Goal: Information Seeking & Learning: Learn about a topic

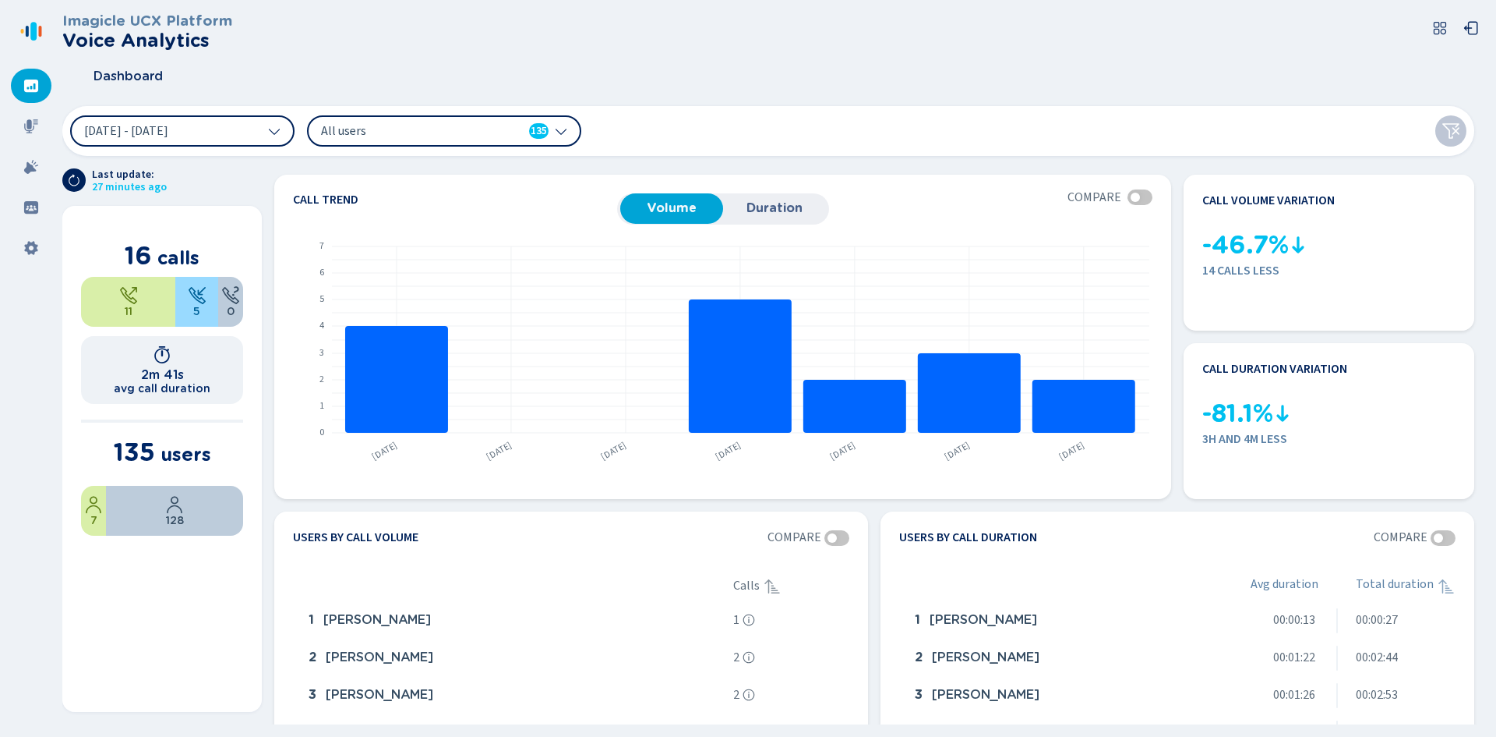
click at [478, 132] on span "All users" at bounding box center [410, 130] width 179 height 17
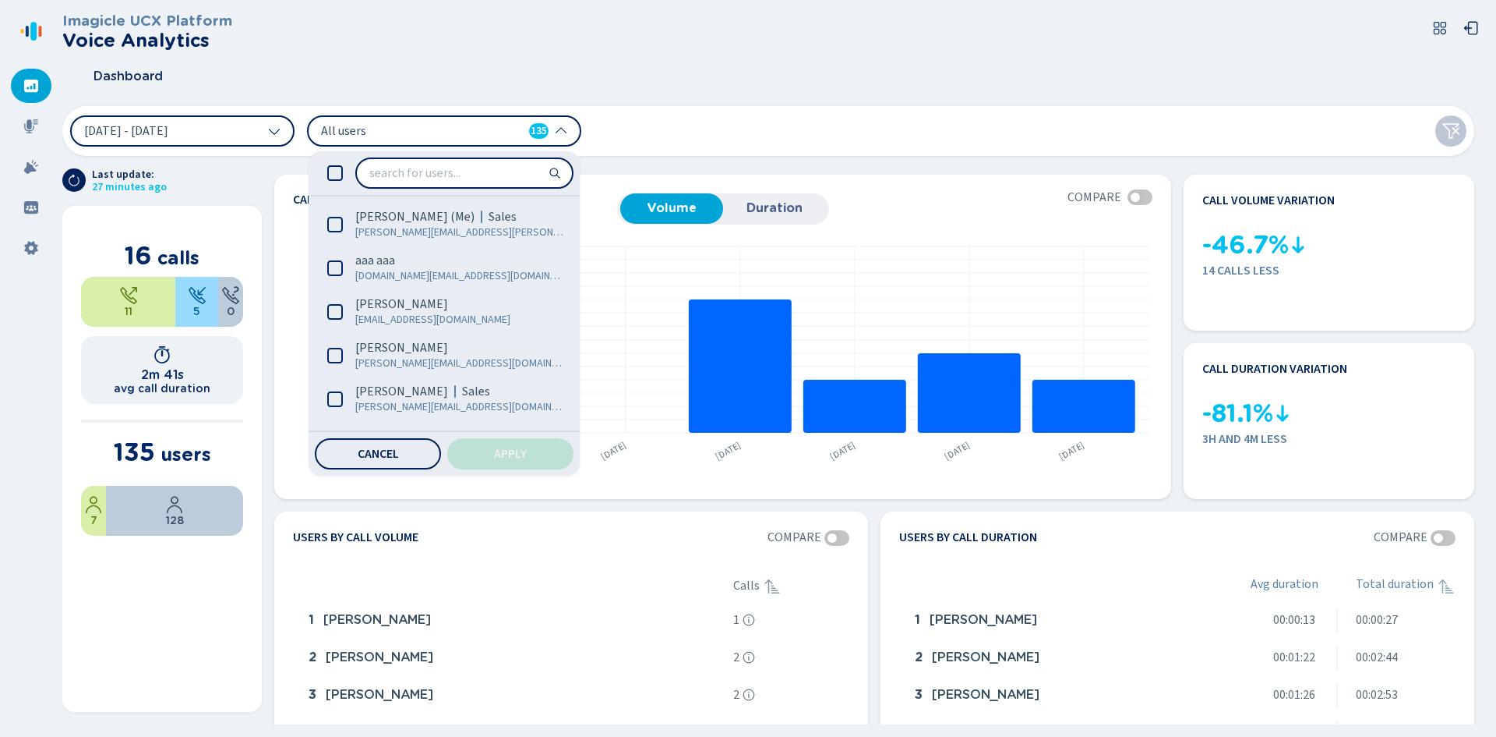
click at [478, 132] on span "All users" at bounding box center [410, 130] width 179 height 17
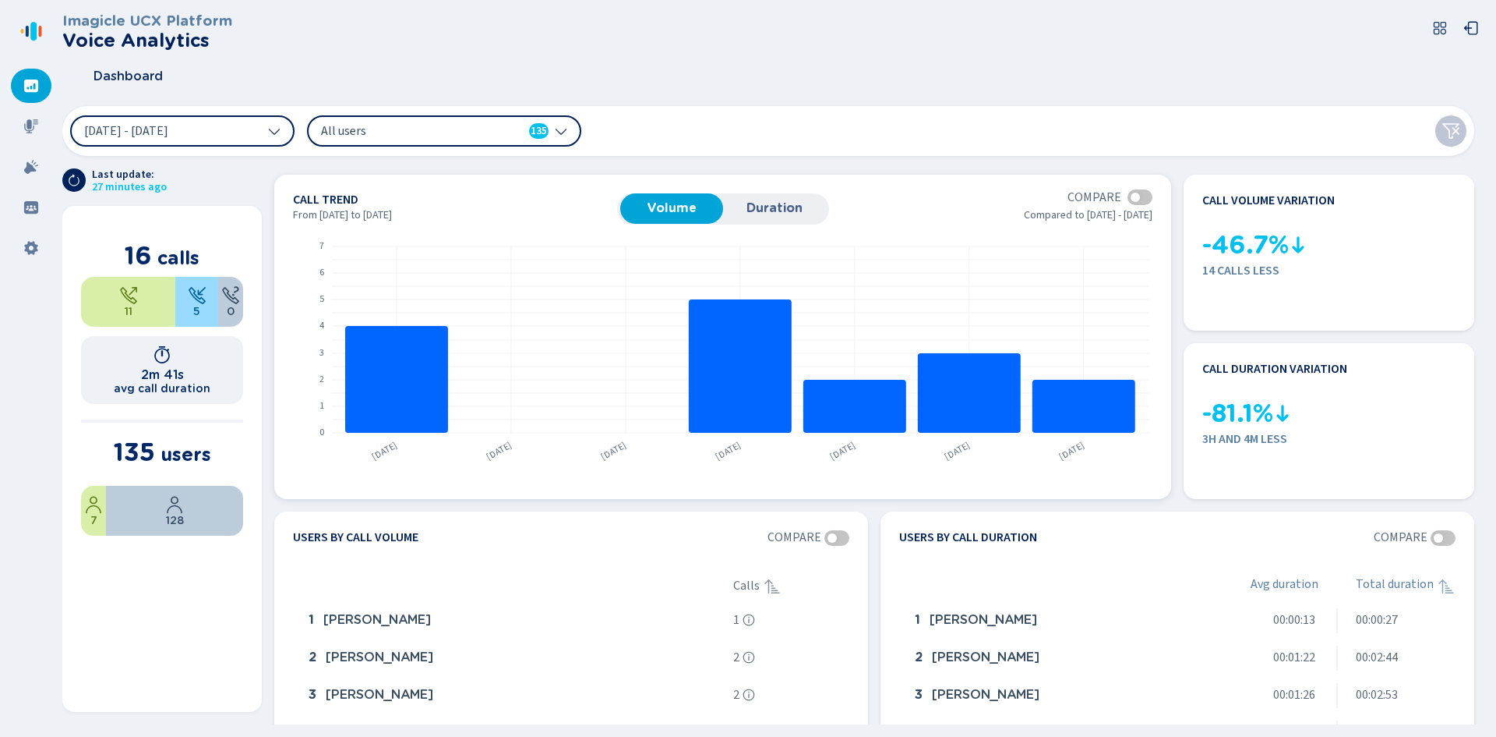
click at [765, 207] on span "Duration" at bounding box center [774, 208] width 87 height 14
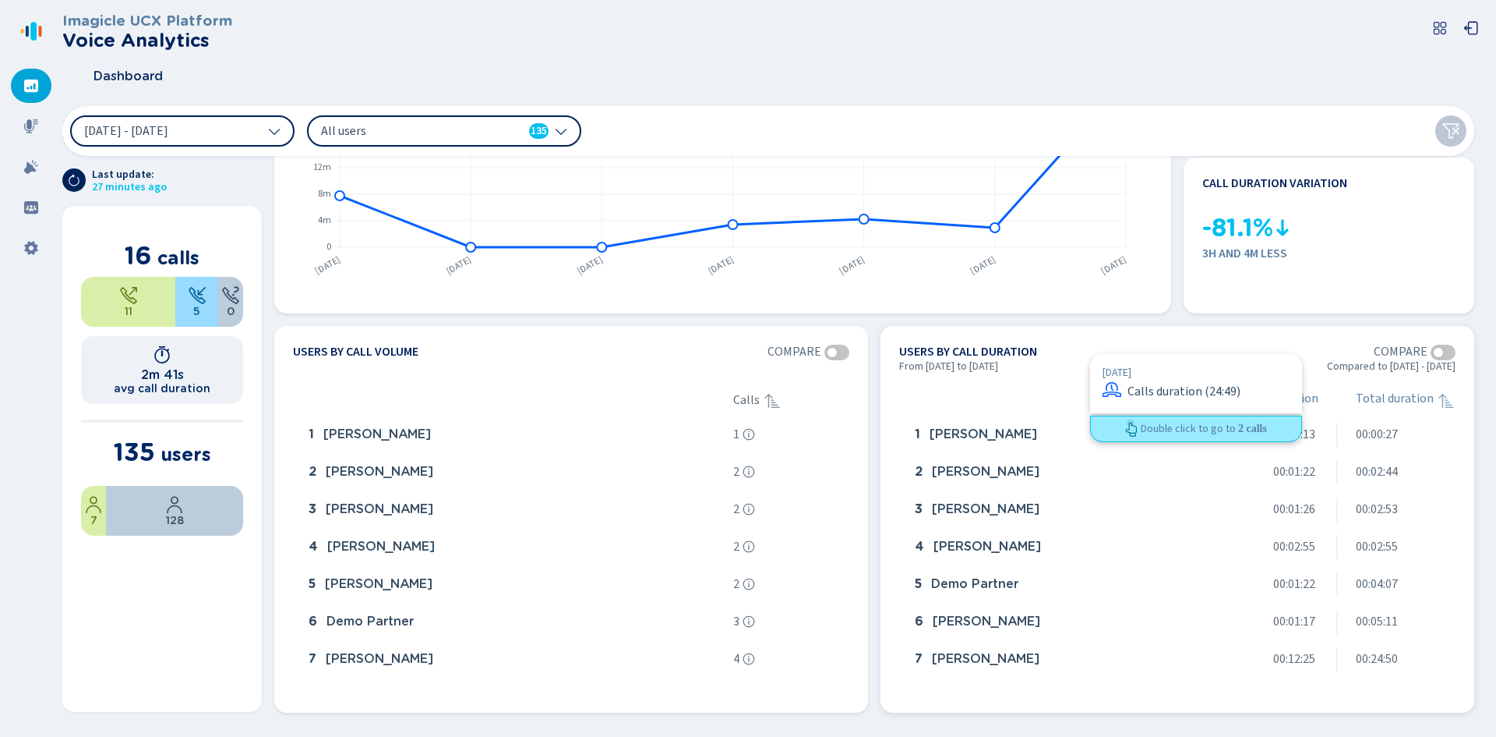
scroll to position [234, 0]
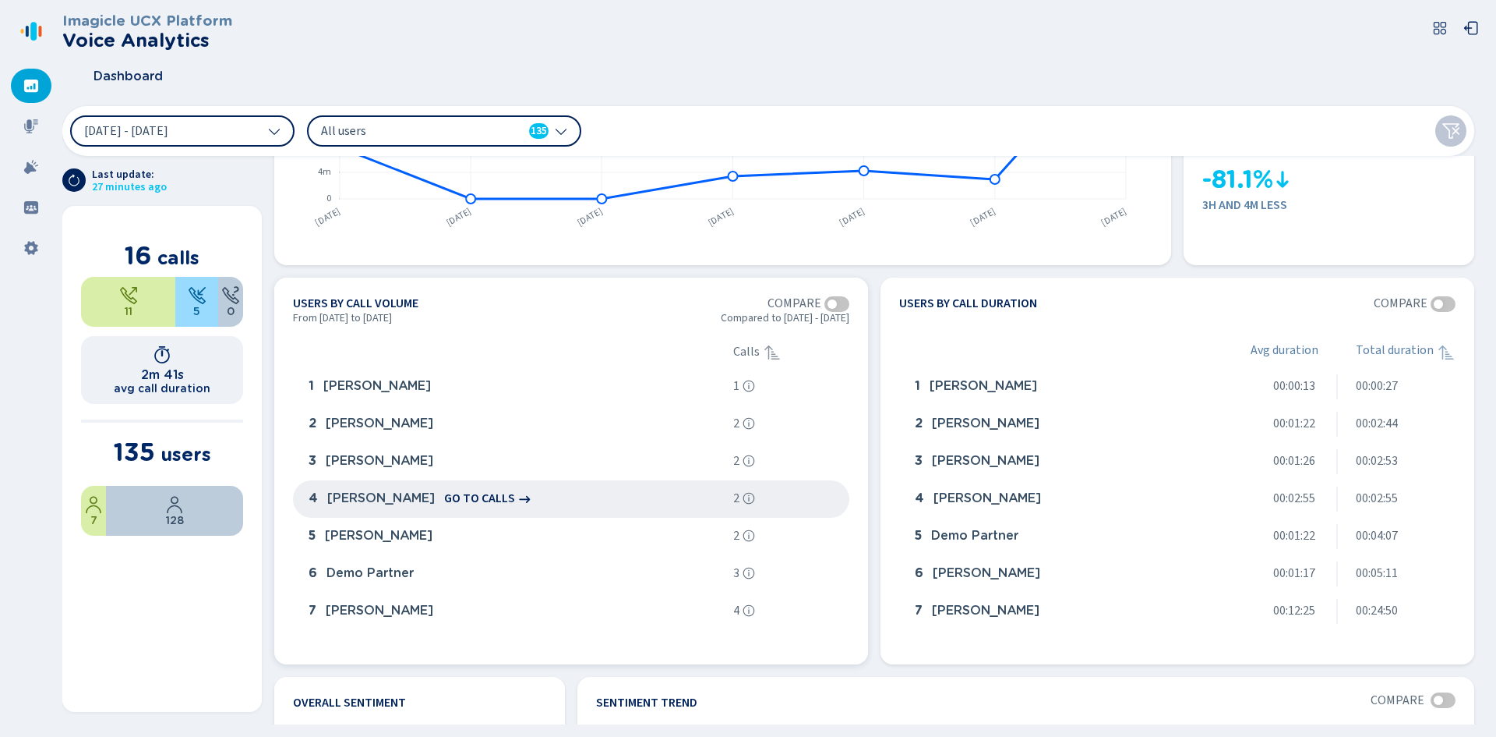
drag, startPoint x: 427, startPoint y: 348, endPoint x: 309, endPoint y: 492, distance: 186.1
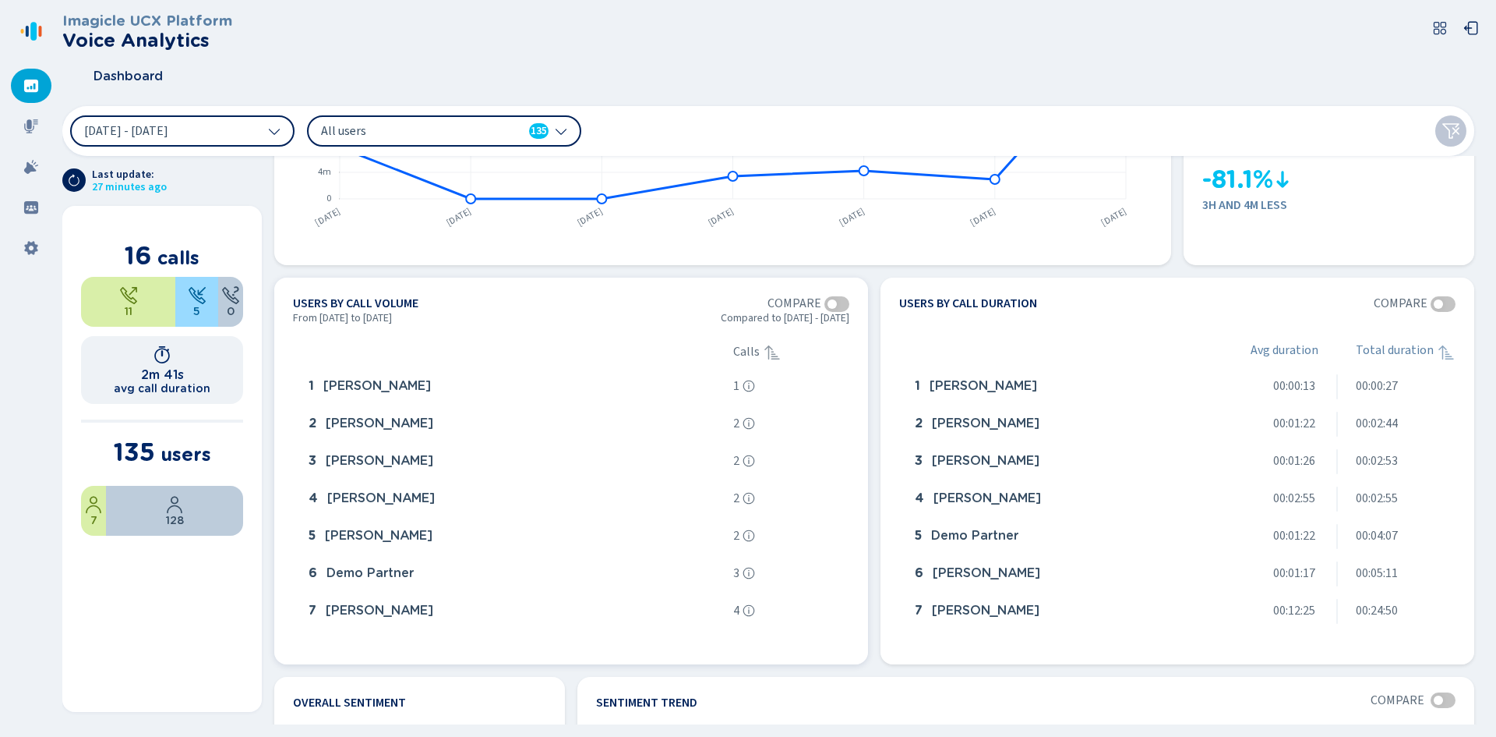
drag, startPoint x: 309, startPoint y: 492, endPoint x: 647, endPoint y: 333, distance: 373.0
click at [647, 333] on section "Users by call volume Compare From [DATE] to [DATE] Compared to [DATE] - [DATE] …" at bounding box center [571, 470] width 594 height 387
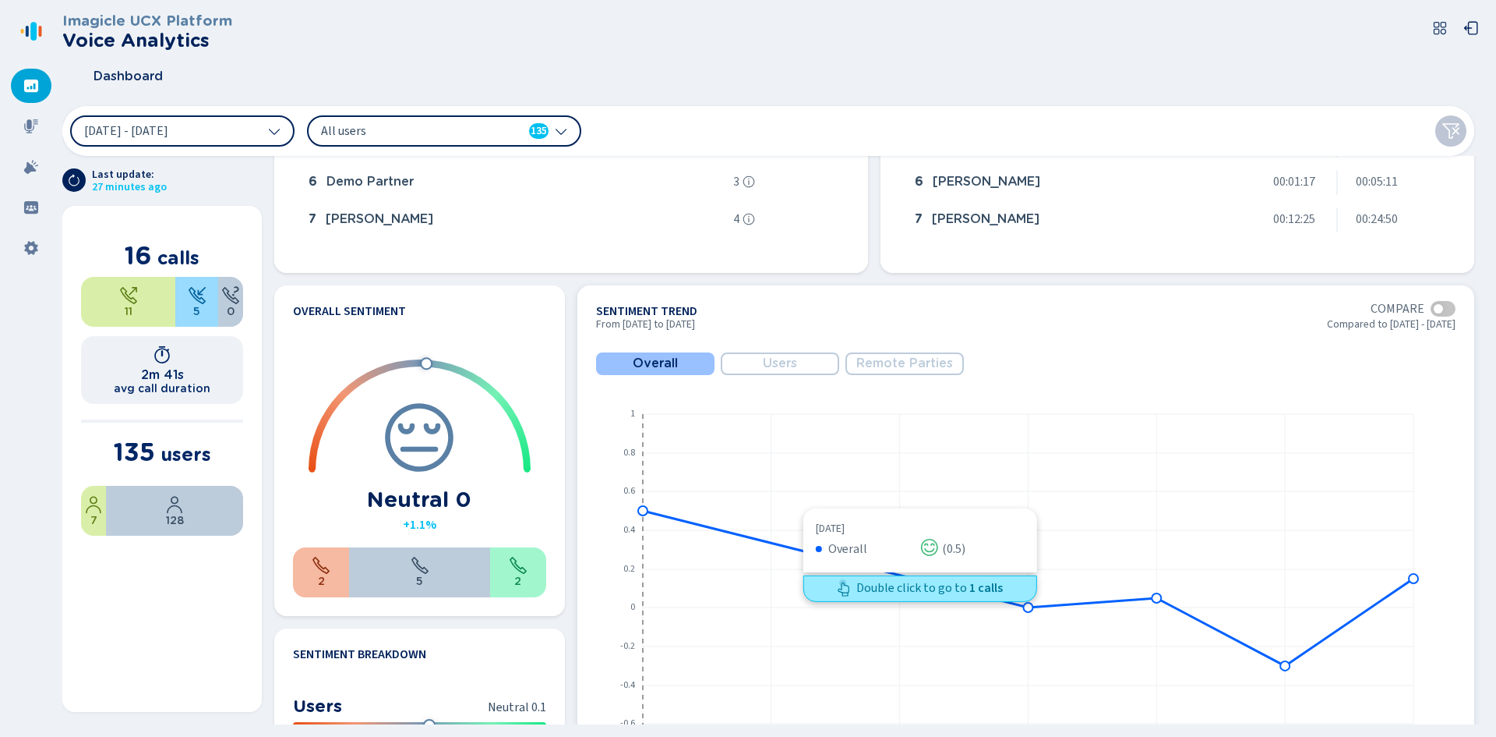
scroll to position [623, 0]
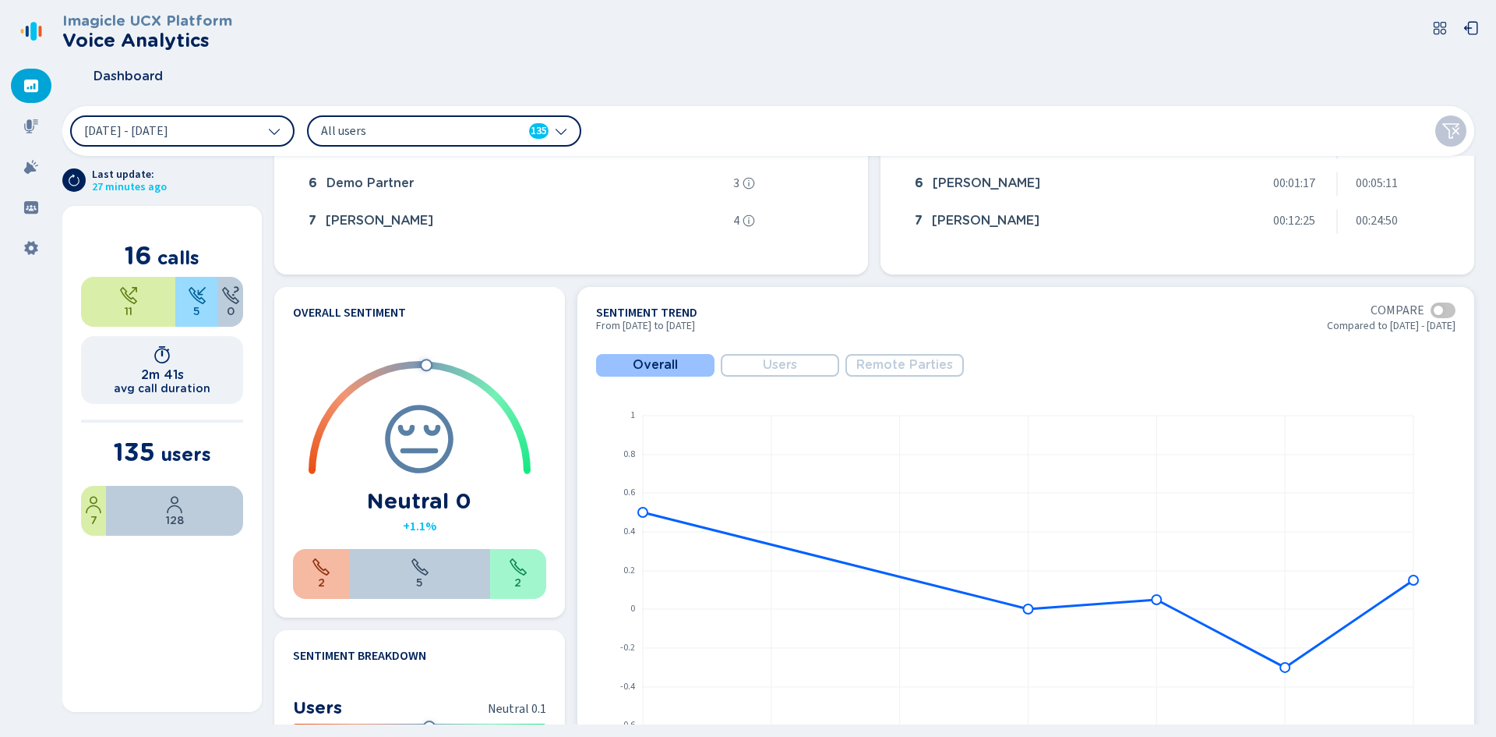
click at [793, 366] on span "Users" at bounding box center [780, 365] width 34 height 14
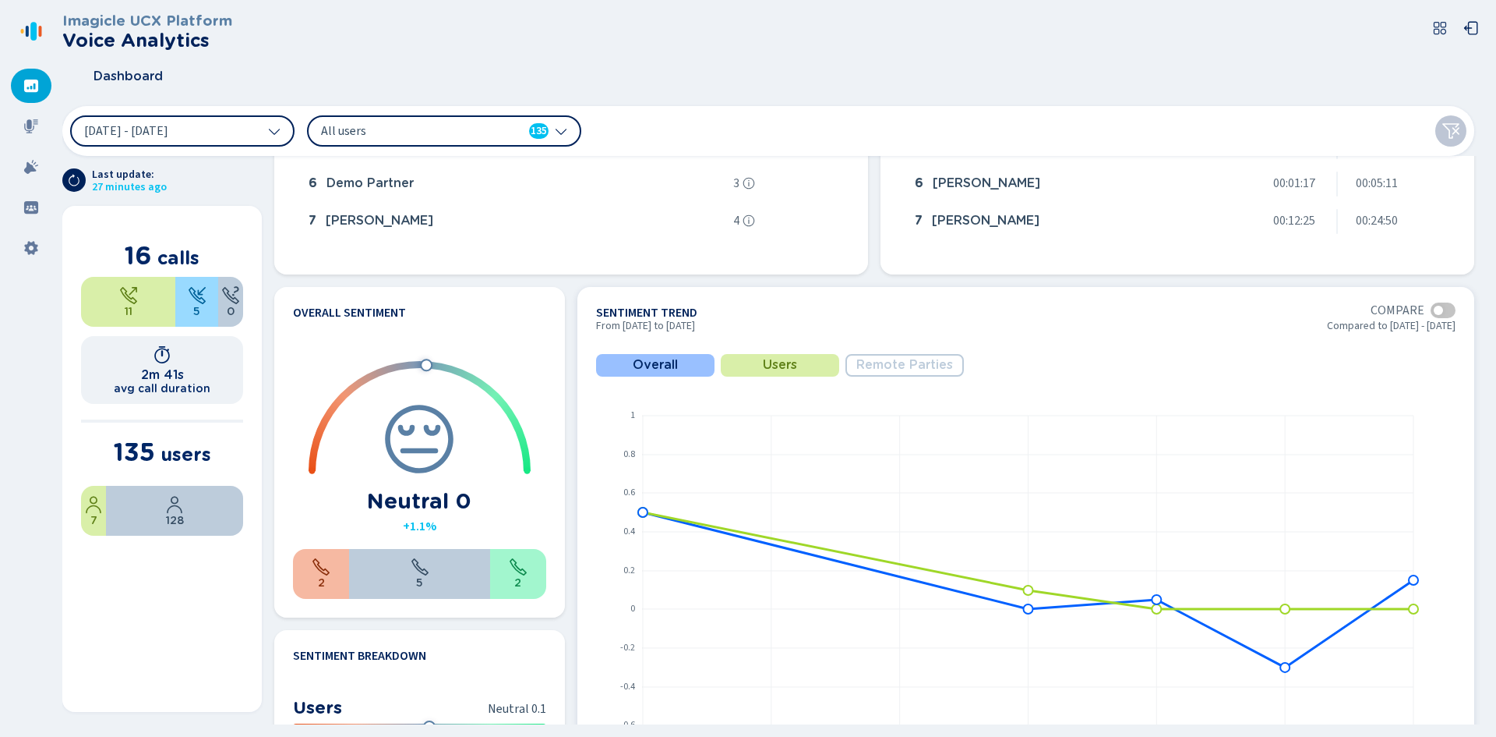
click at [881, 361] on span "Remote Parties" at bounding box center [905, 365] width 97 height 14
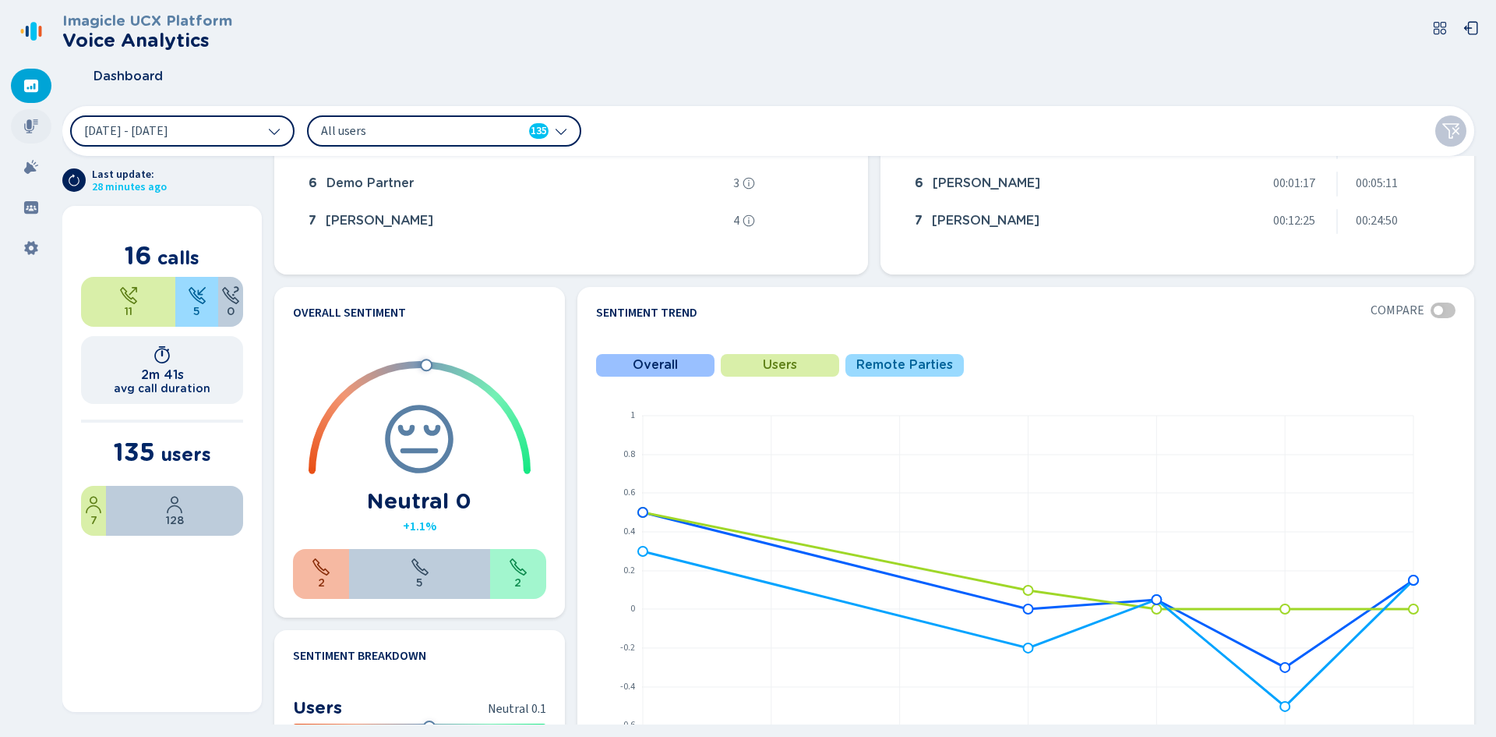
click at [17, 129] on div at bounding box center [31, 126] width 41 height 34
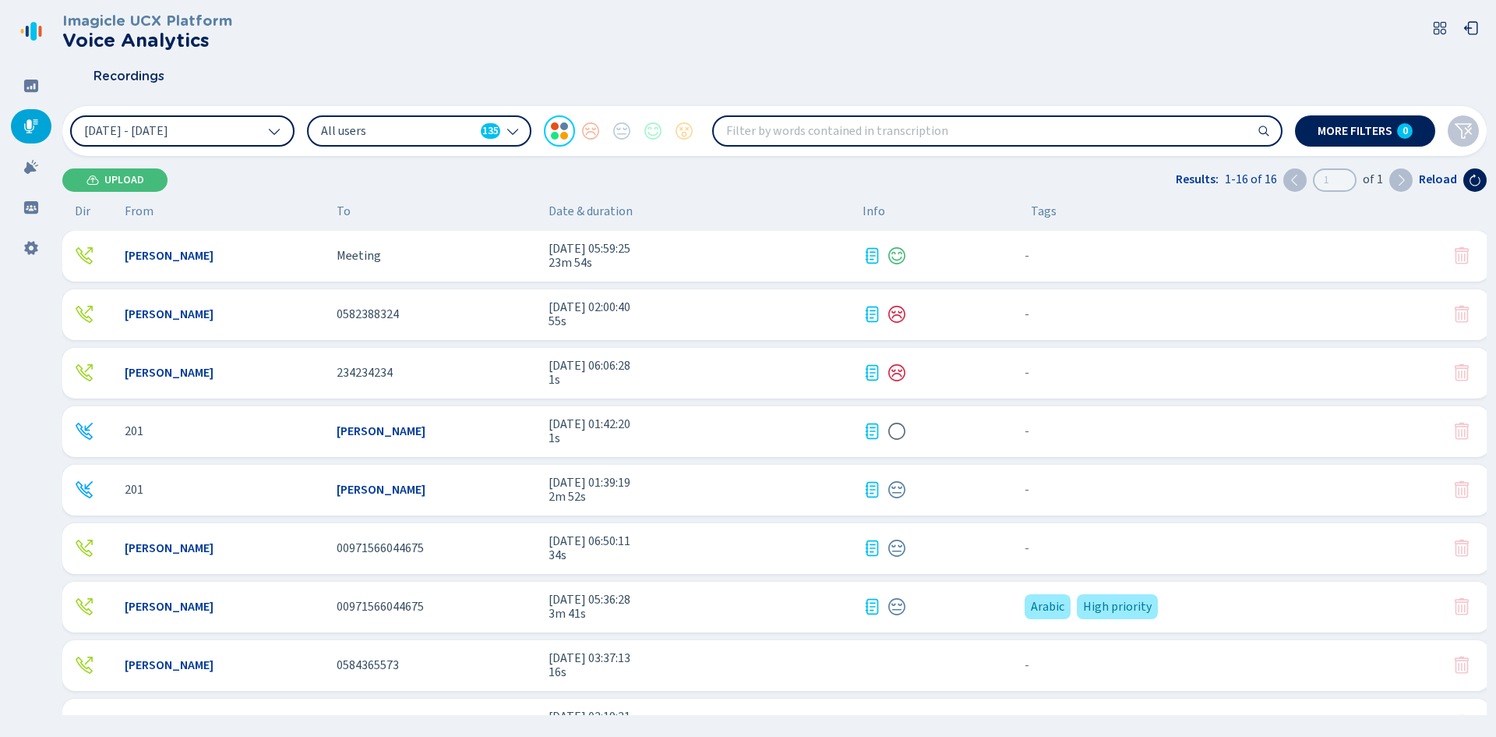
click at [278, 131] on icon at bounding box center [274, 131] width 12 height 12
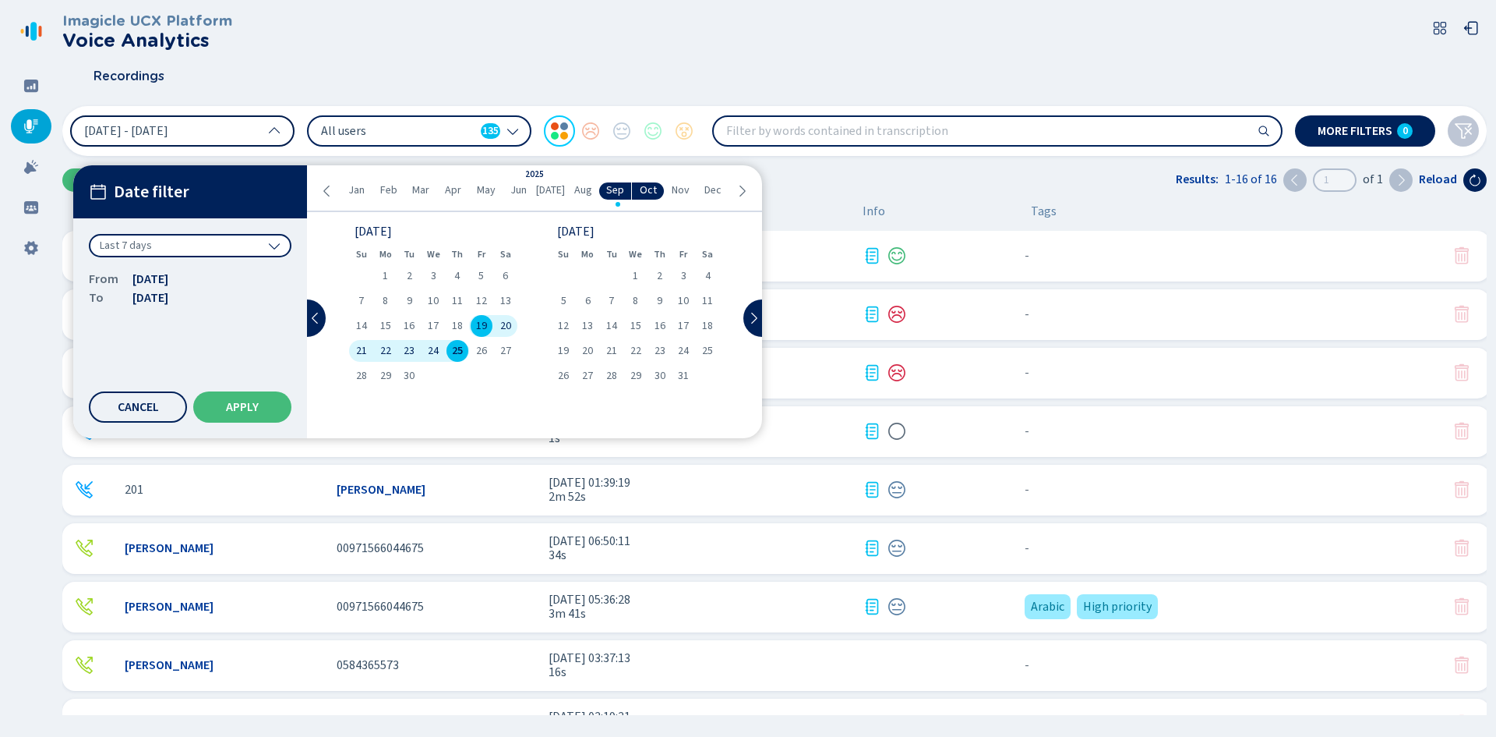
click at [326, 182] on div "Jan Feb Mar Apr May Jun [DATE] Aug Sep Oct Nov Dec" at bounding box center [534, 190] width 426 height 17
click at [326, 190] on icon at bounding box center [327, 191] width 12 height 12
click at [366, 276] on div "1" at bounding box center [361, 276] width 24 height 22
click at [748, 185] on div "[DATE] Feb Mar Apr May Jun [DATE] Aug Sep Oct Nov Dec" at bounding box center [534, 188] width 454 height 47
click at [743, 188] on icon at bounding box center [742, 191] width 12 height 12
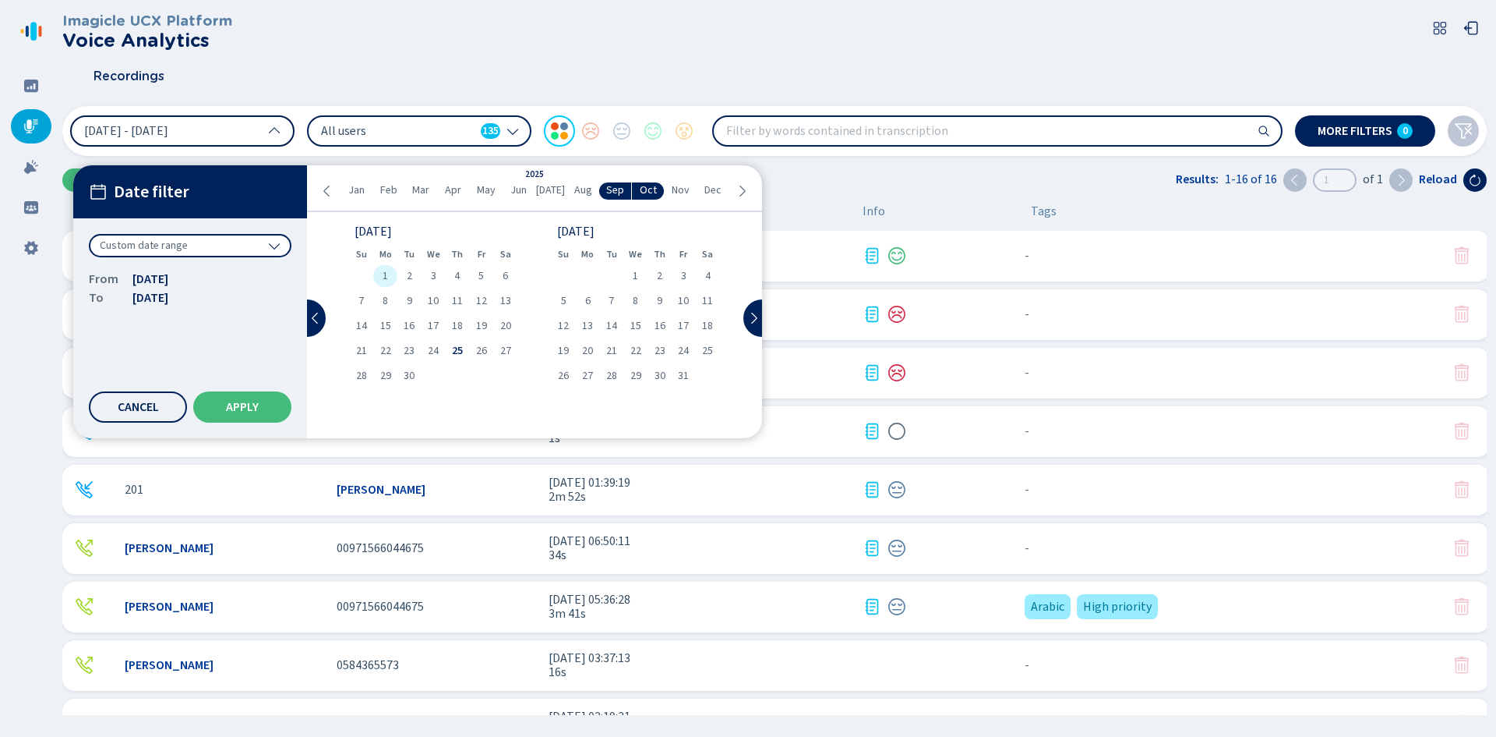
click at [387, 270] on span "1" at bounding box center [385, 275] width 5 height 11
click at [261, 403] on button "Apply" at bounding box center [242, 406] width 98 height 31
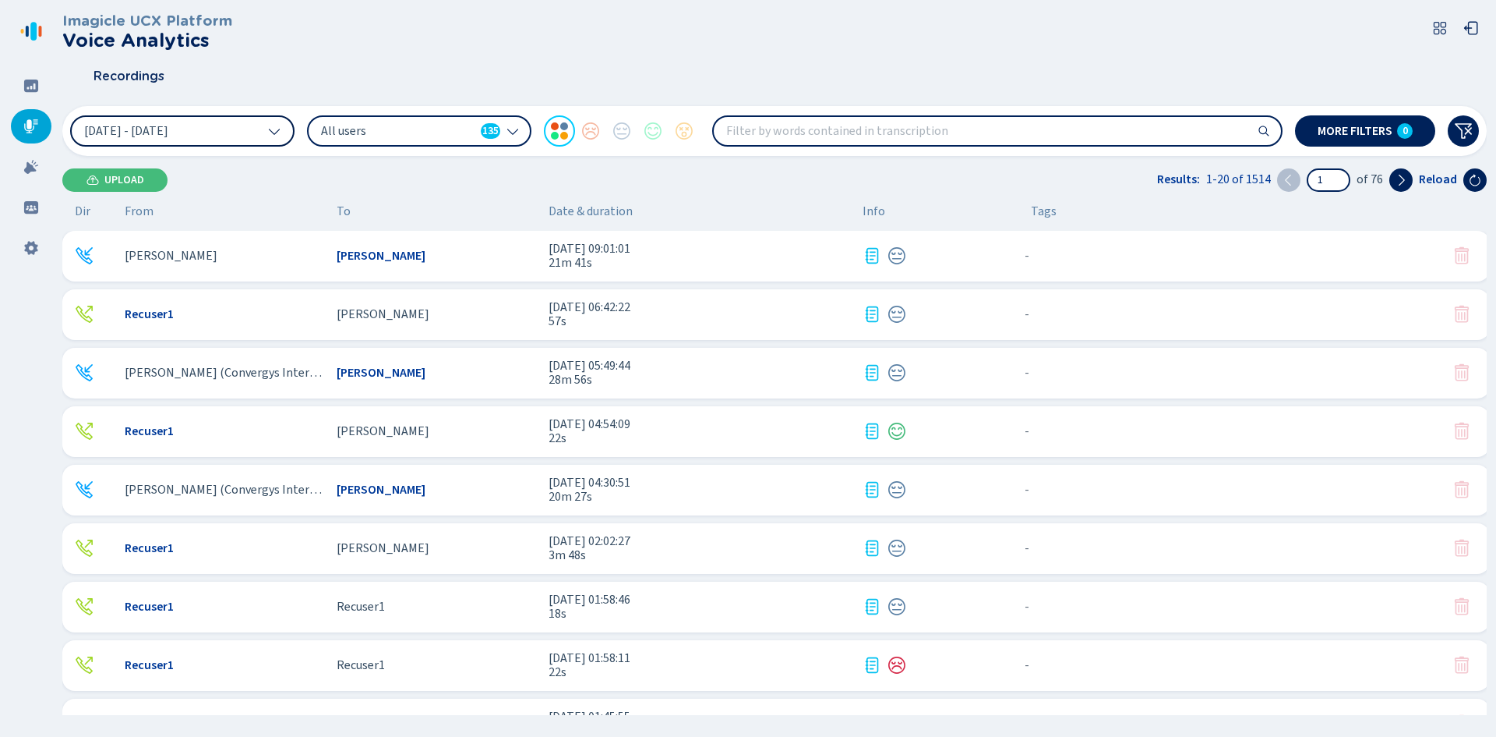
click at [472, 131] on span "All users" at bounding box center [398, 130] width 154 height 17
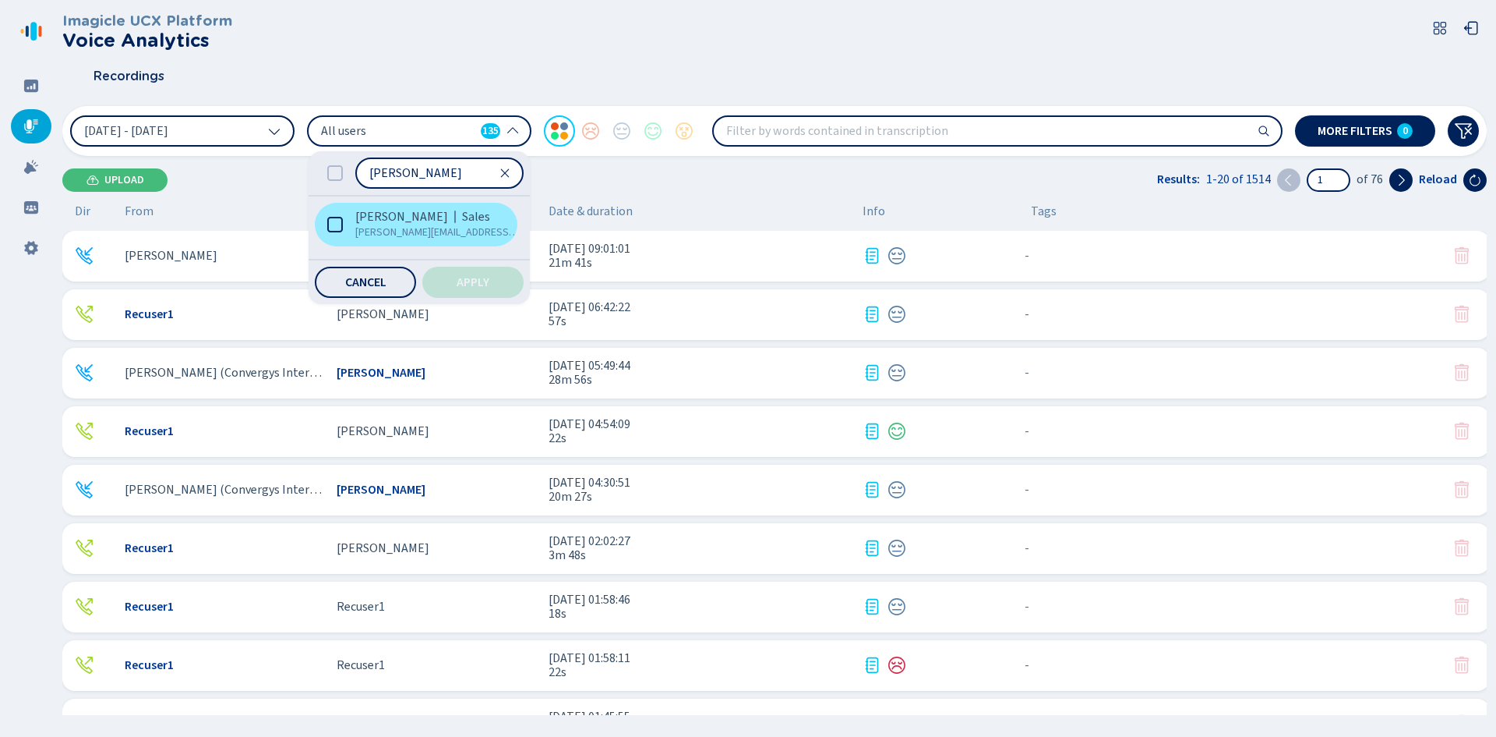
type input "[PERSON_NAME]"
click at [349, 214] on label "[PERSON_NAME] Sales [PERSON_NAME][EMAIL_ADDRESS][PERSON_NAME][DOMAIN_NAME]" at bounding box center [416, 225] width 203 height 44
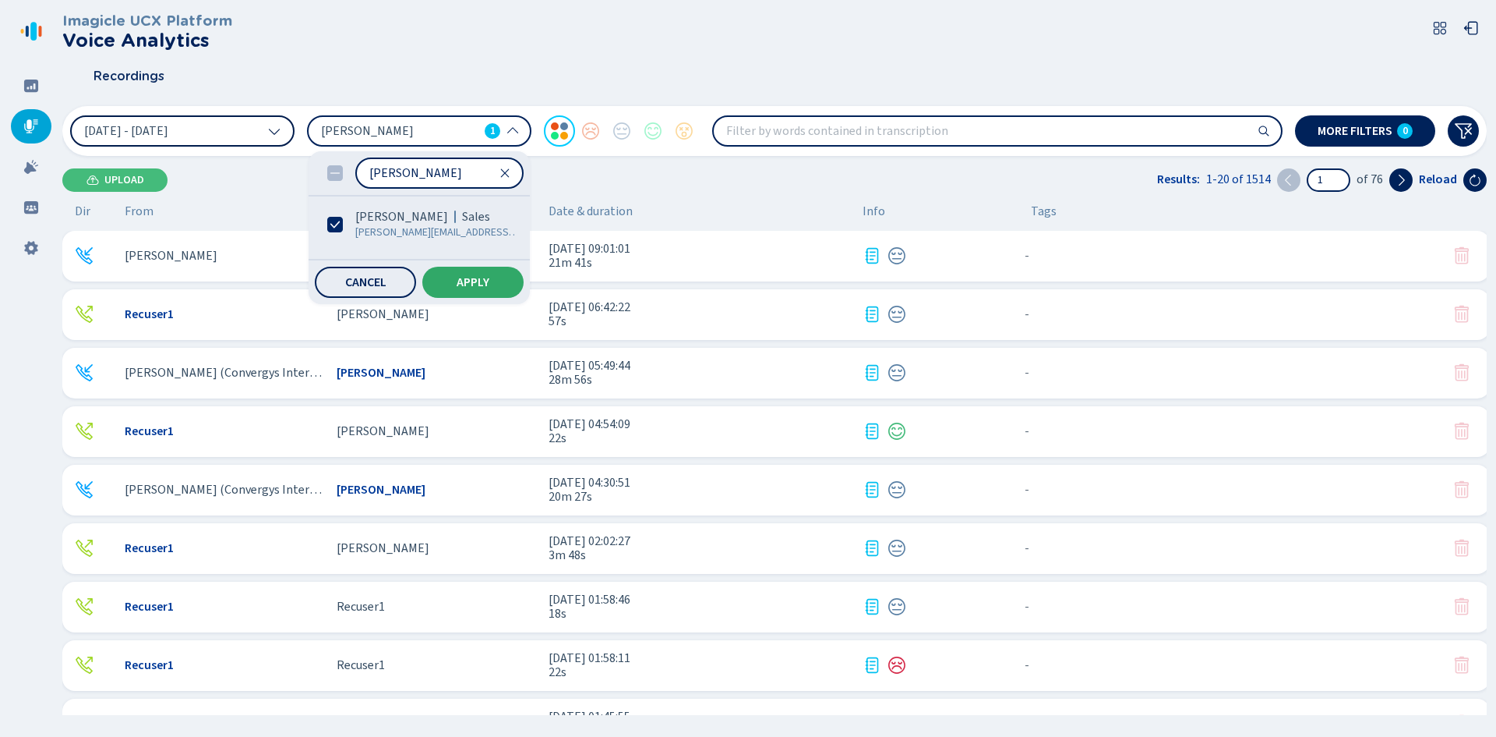
click at [471, 281] on span "Apply" at bounding box center [473, 282] width 33 height 12
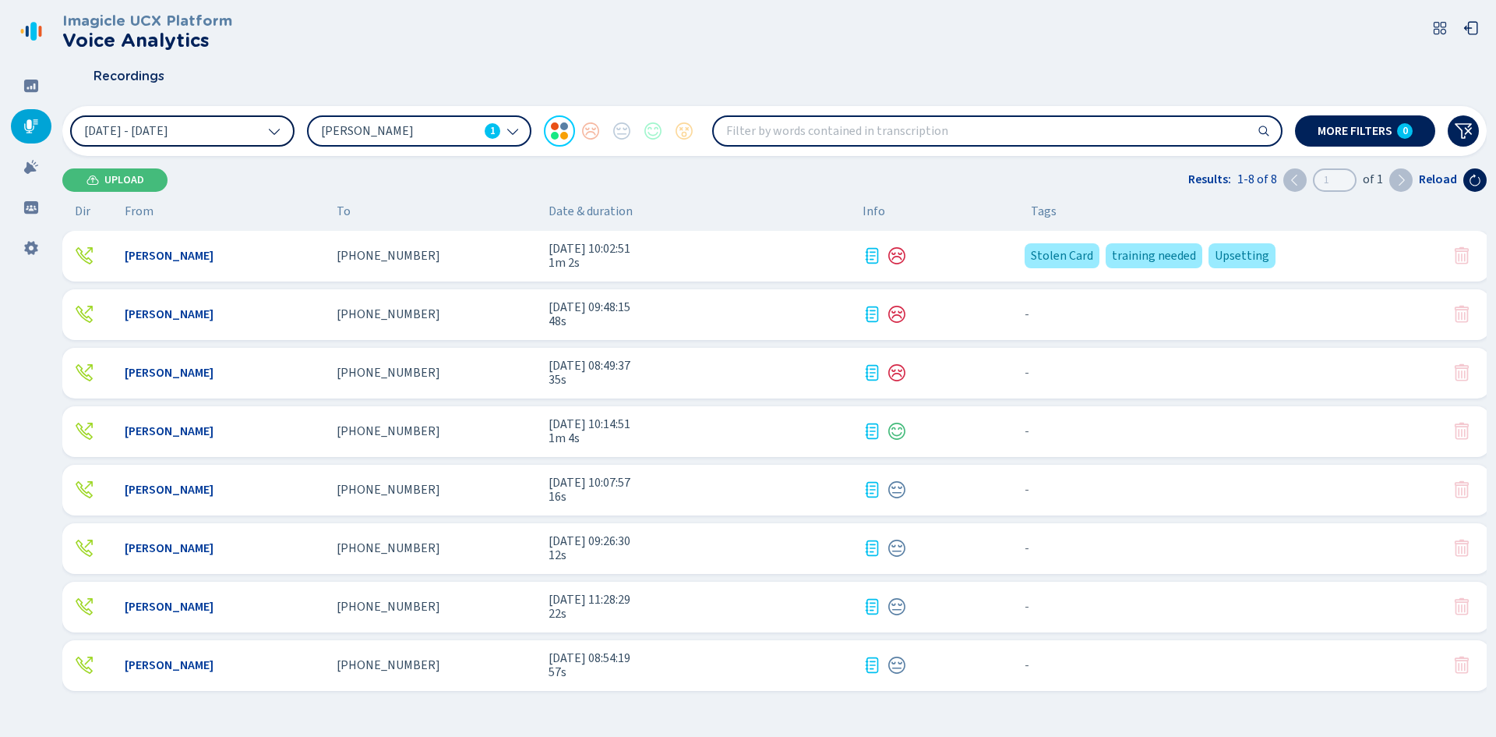
click at [733, 270] on span "1m 2s" at bounding box center [700, 263] width 302 height 14
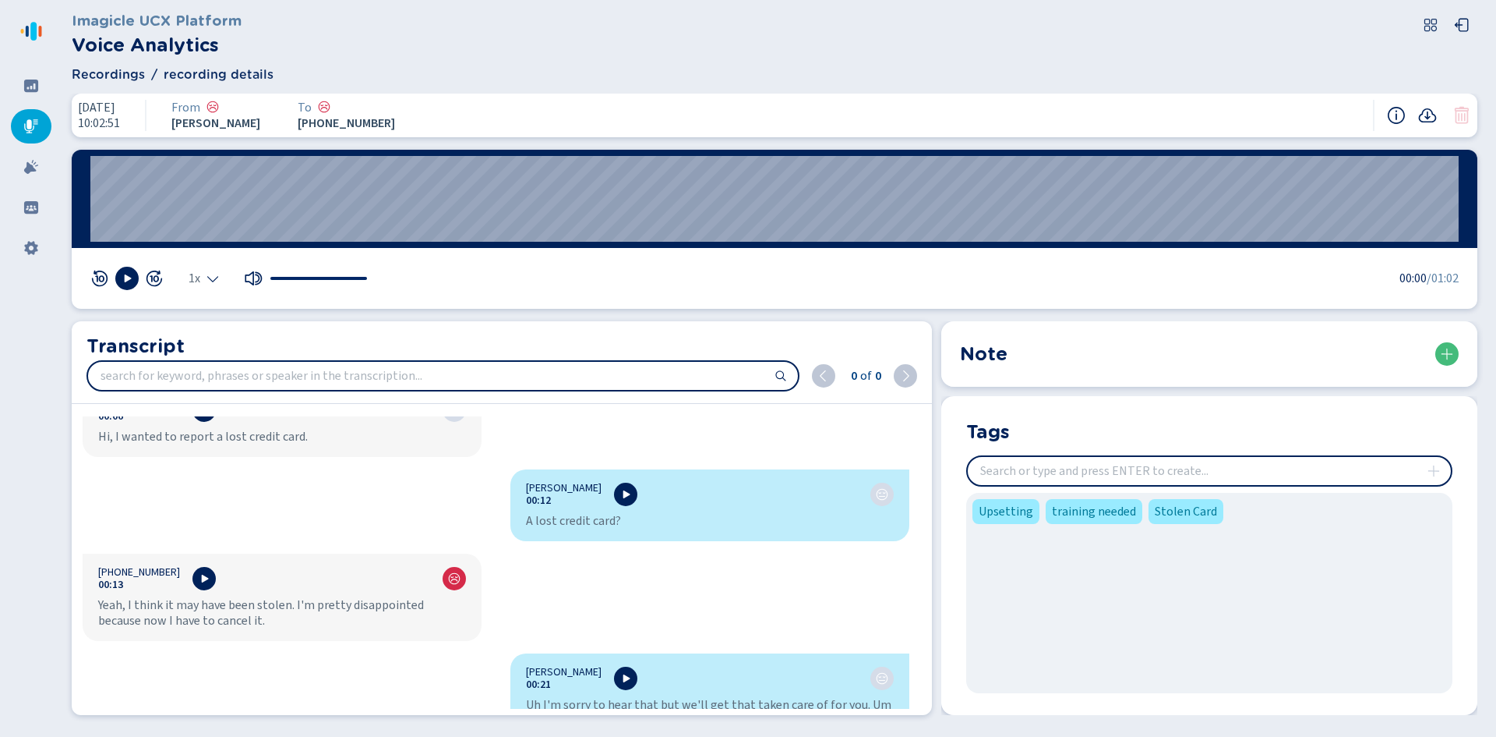
scroll to position [312, 0]
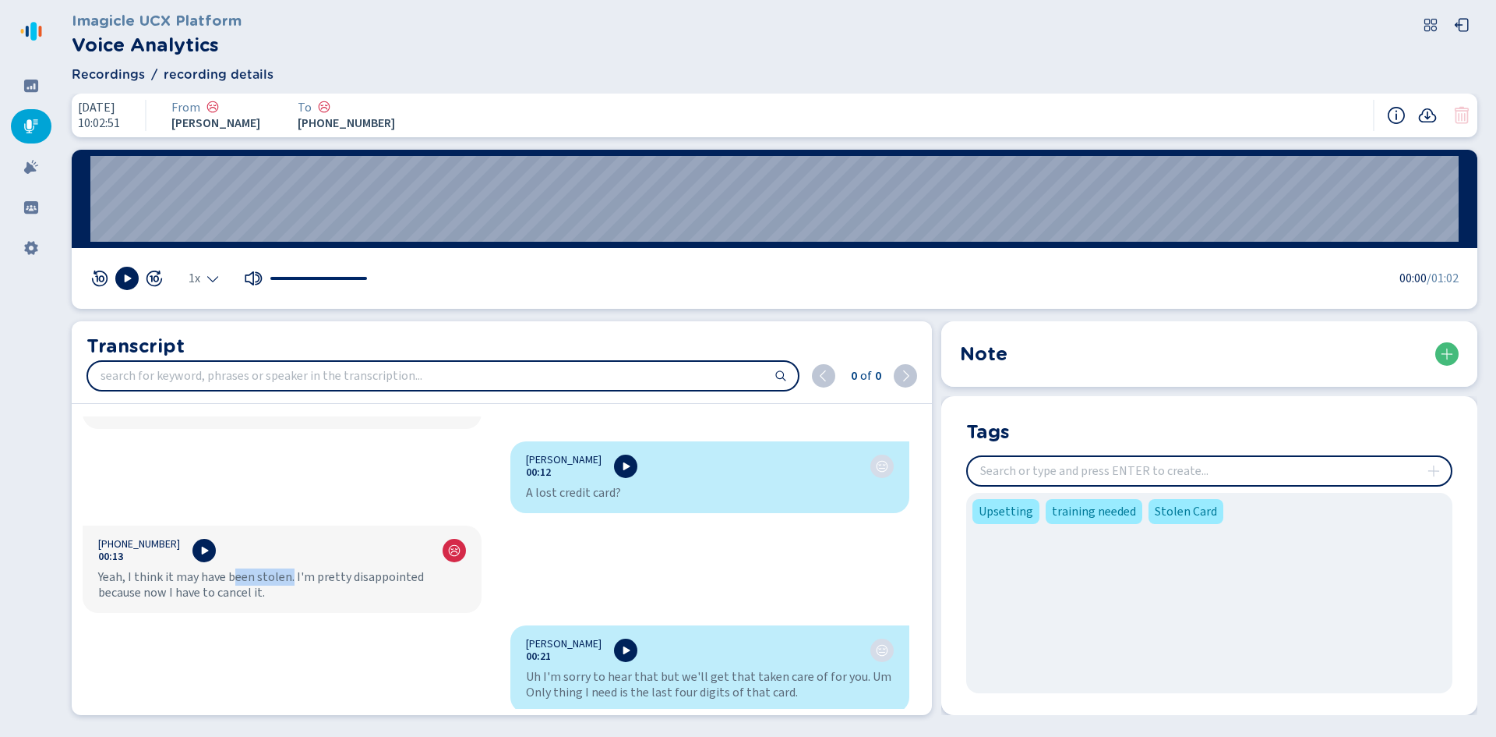
drag, startPoint x: 232, startPoint y: 574, endPoint x: 290, endPoint y: 570, distance: 57.8
click at [290, 570] on div "Yeah, I think it may have been stolen. I'm pretty disappointed because now I ha…" at bounding box center [282, 584] width 368 height 31
drag, startPoint x: 351, startPoint y: 574, endPoint x: 414, endPoint y: 578, distance: 63.2
click at [414, 578] on div "Yeah, I think it may have been stolen. I'm pretty disappointed because now I ha…" at bounding box center [282, 584] width 368 height 31
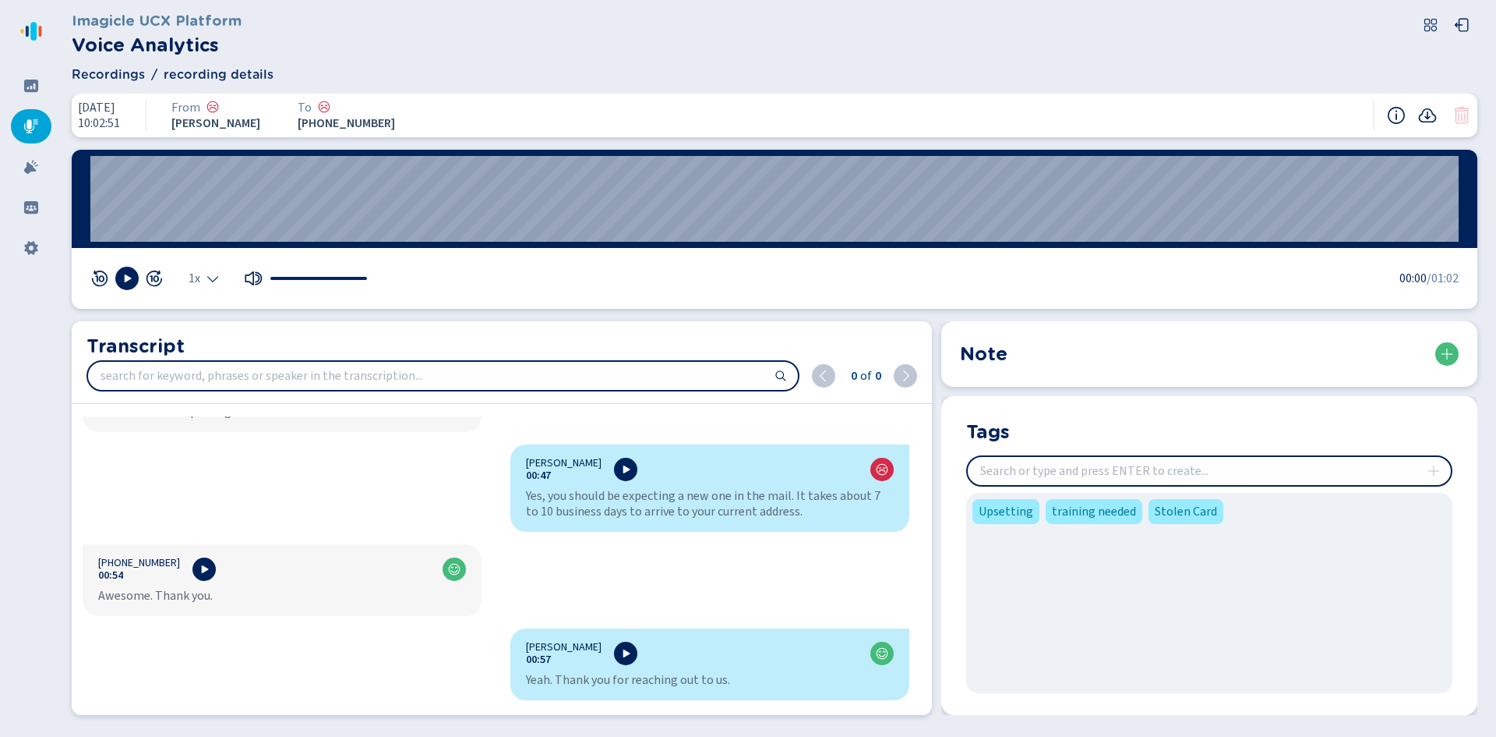
scroll to position [1091, 0]
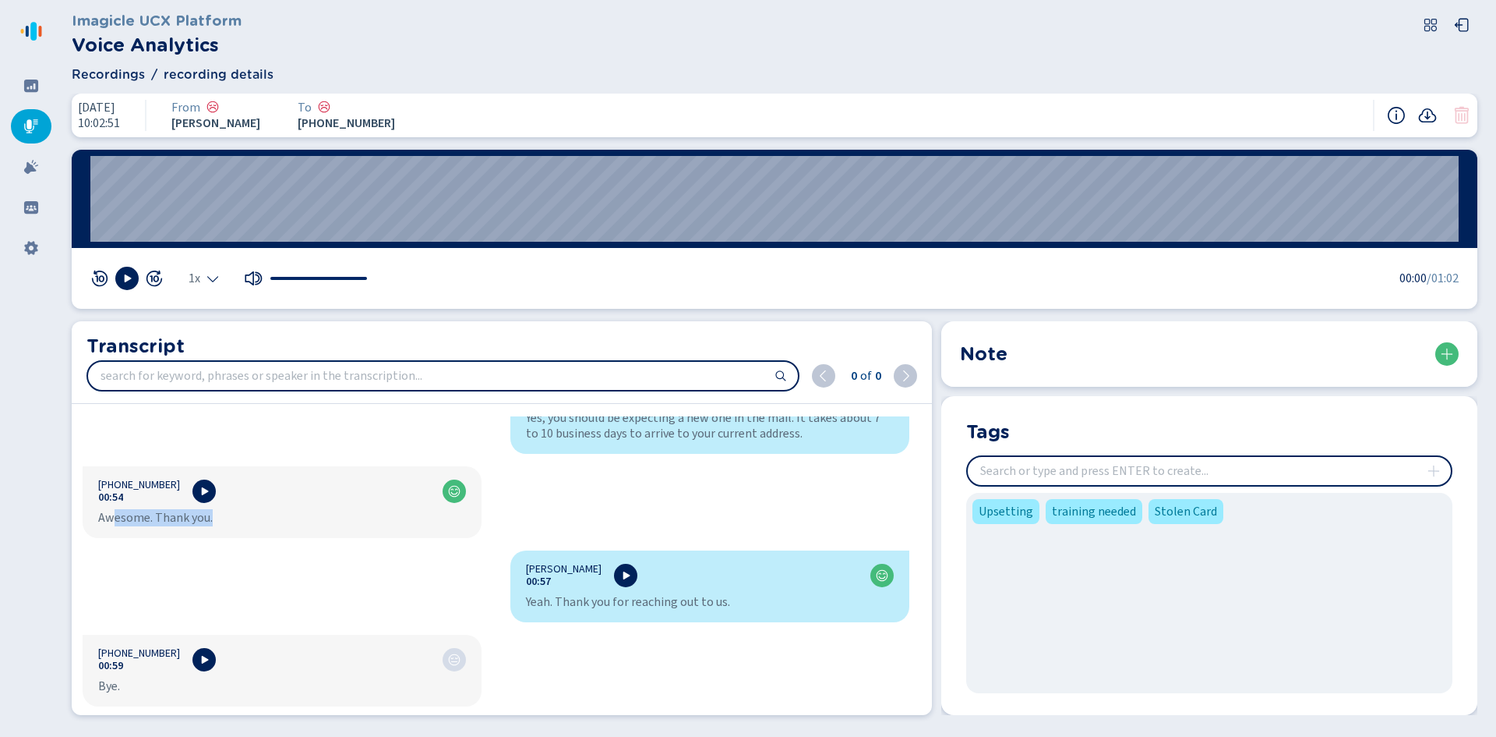
drag, startPoint x: 215, startPoint y: 518, endPoint x: 337, endPoint y: 552, distance: 126.1
click at [125, 518] on div "Awesome. Thank you." at bounding box center [282, 518] width 368 height 16
drag, startPoint x: 744, startPoint y: 608, endPoint x: 605, endPoint y: 612, distance: 138.8
click at [605, 612] on div "[PERSON_NAME] 00:57 Yeah. Thank you for reaching out to us." at bounding box center [709, 586] width 399 height 72
click at [1066, 468] on input "insert" at bounding box center [1209, 471] width 483 height 28
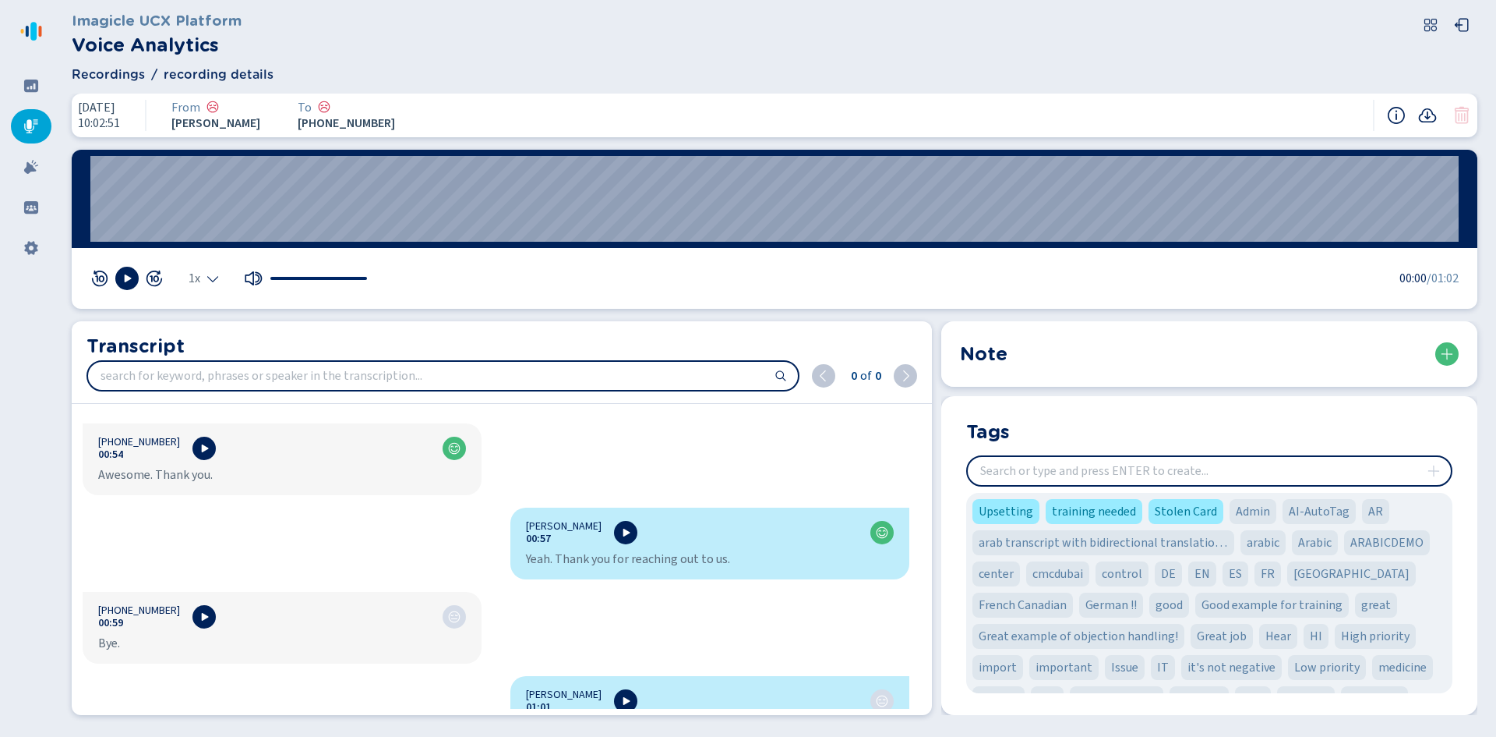
scroll to position [1173, 0]
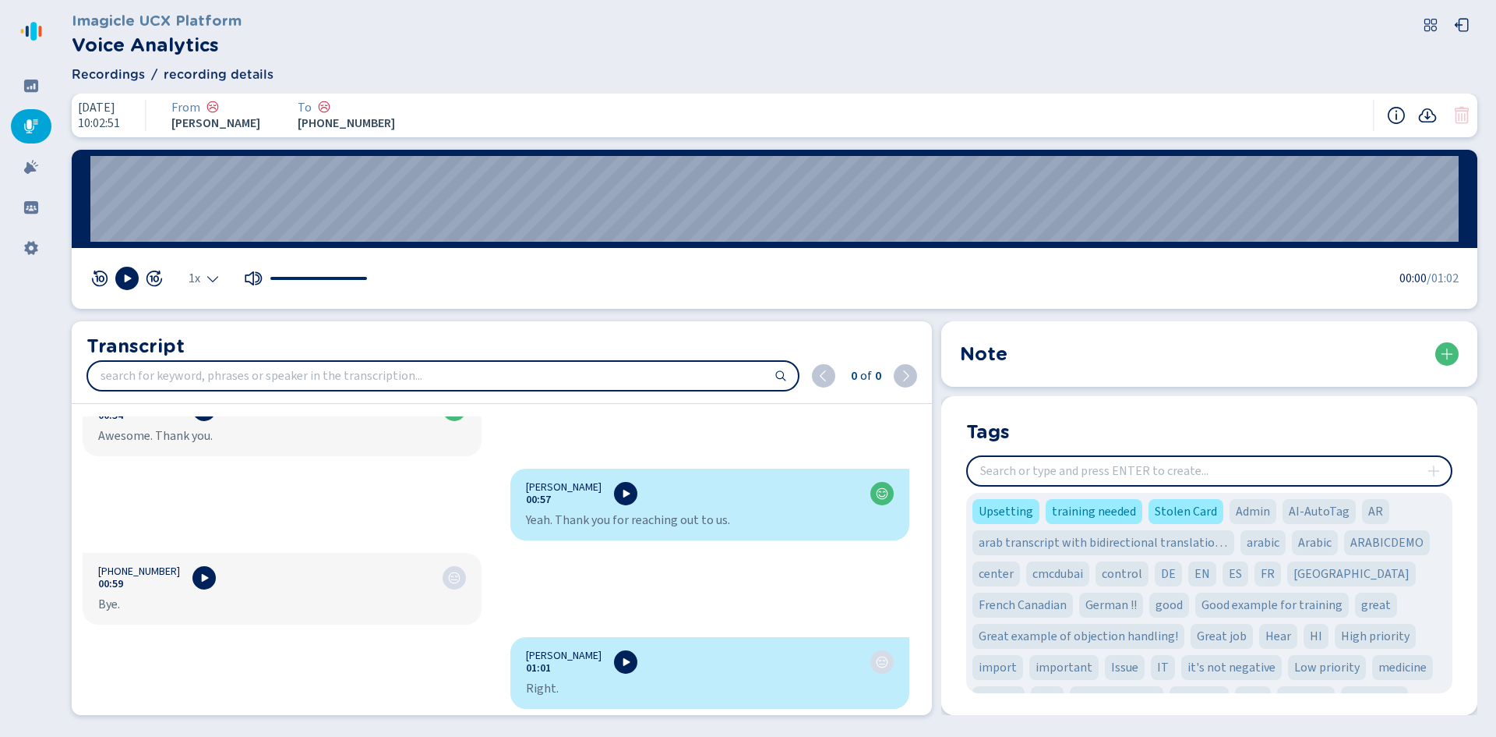
click at [34, 133] on icon at bounding box center [31, 126] width 16 height 16
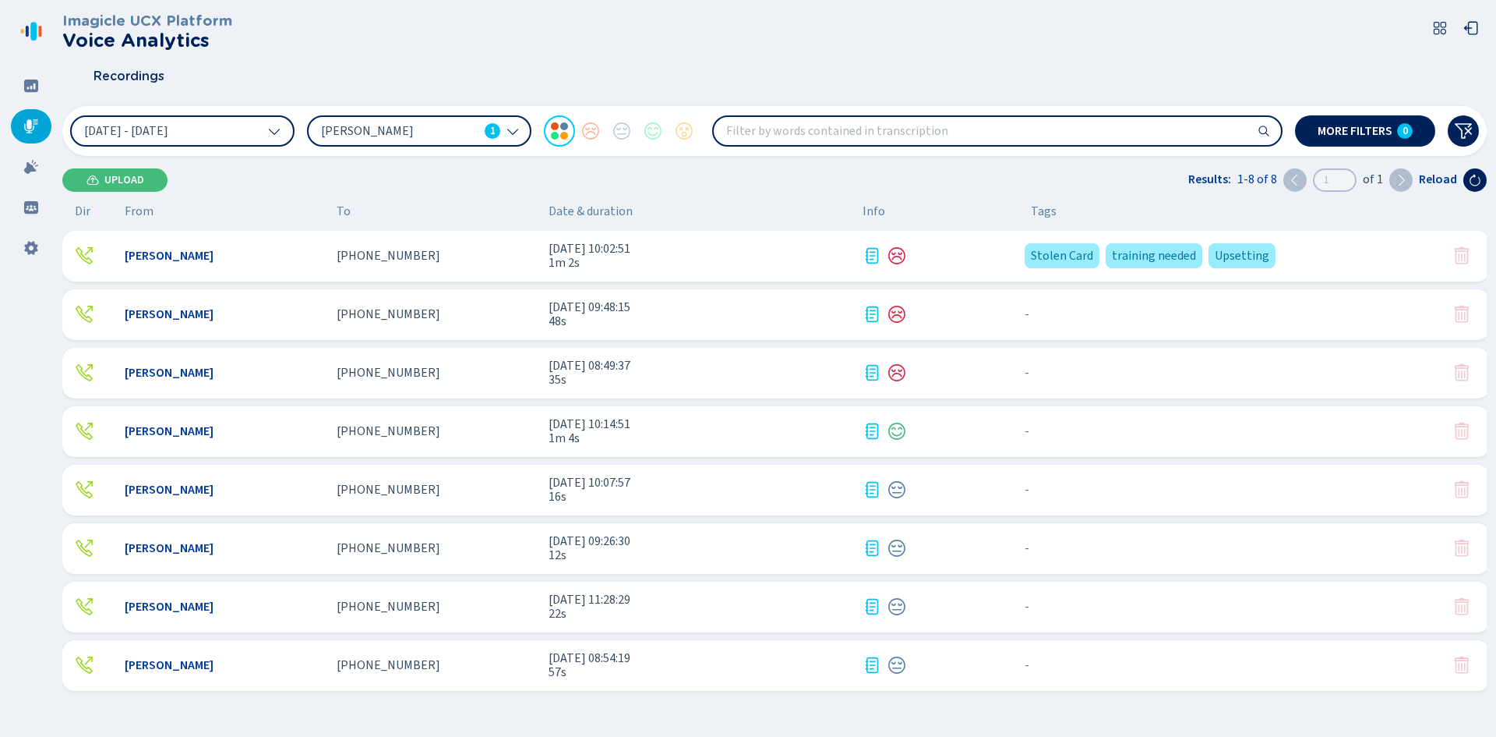
click at [809, 122] on input "search" at bounding box center [997, 131] width 567 height 28
click at [30, 175] on div at bounding box center [31, 167] width 41 height 34
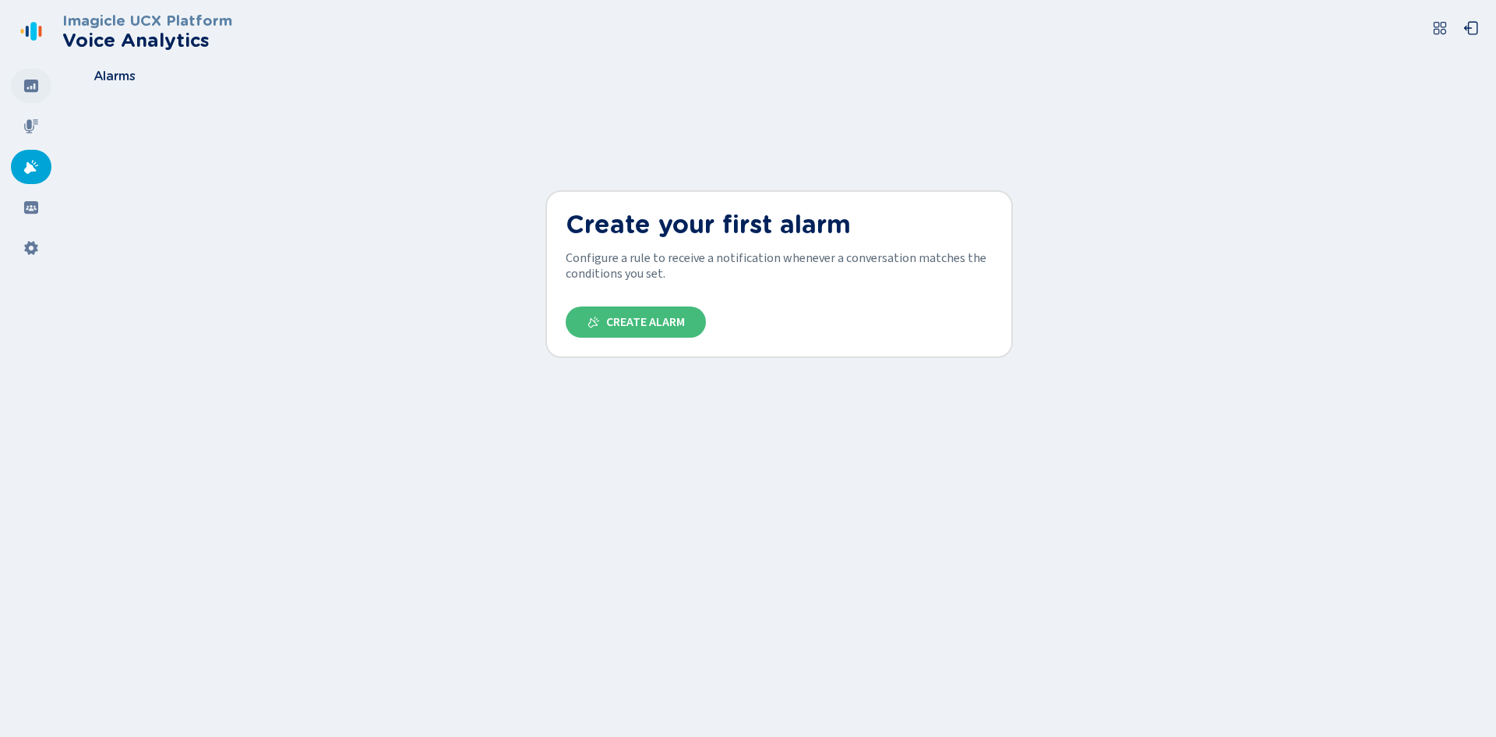
click at [31, 90] on icon at bounding box center [31, 85] width 14 height 12
